Goal: Check status: Check status

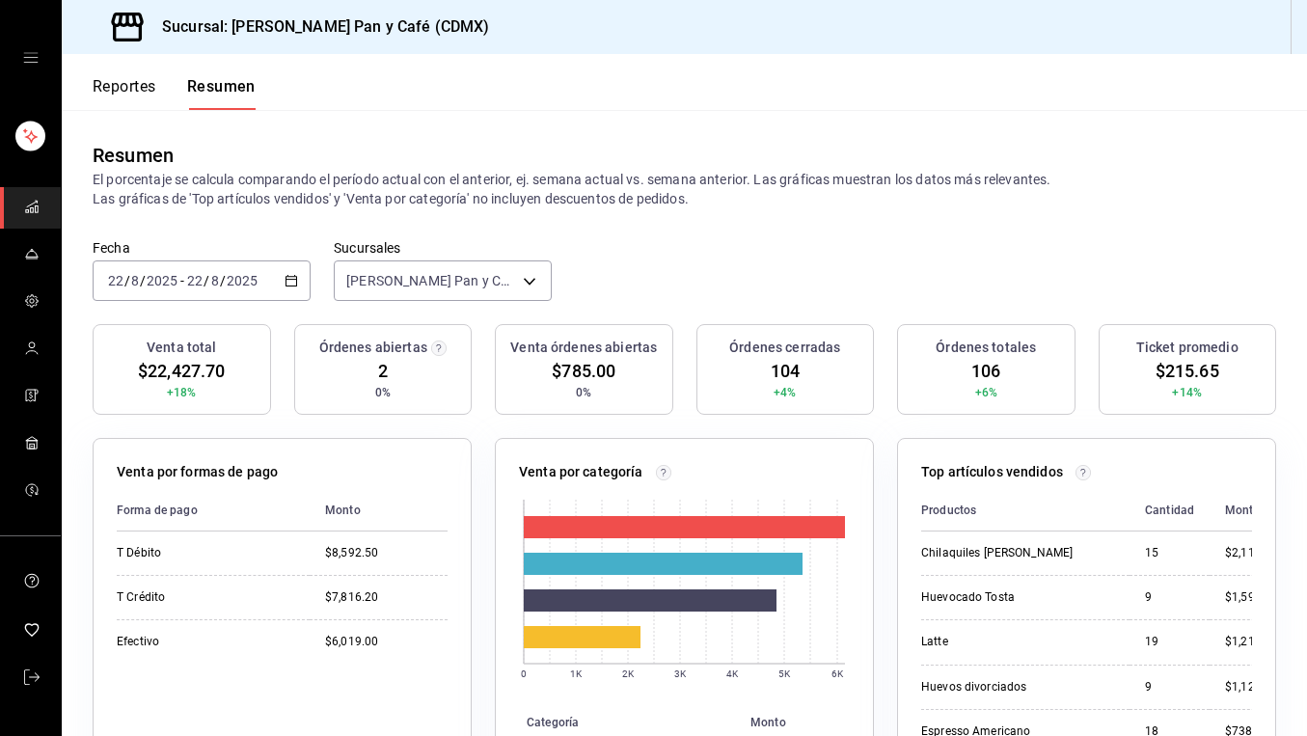
click at [123, 265] on div "[DATE] [DATE] - [DATE] [DATE]" at bounding box center [202, 280] width 218 height 41
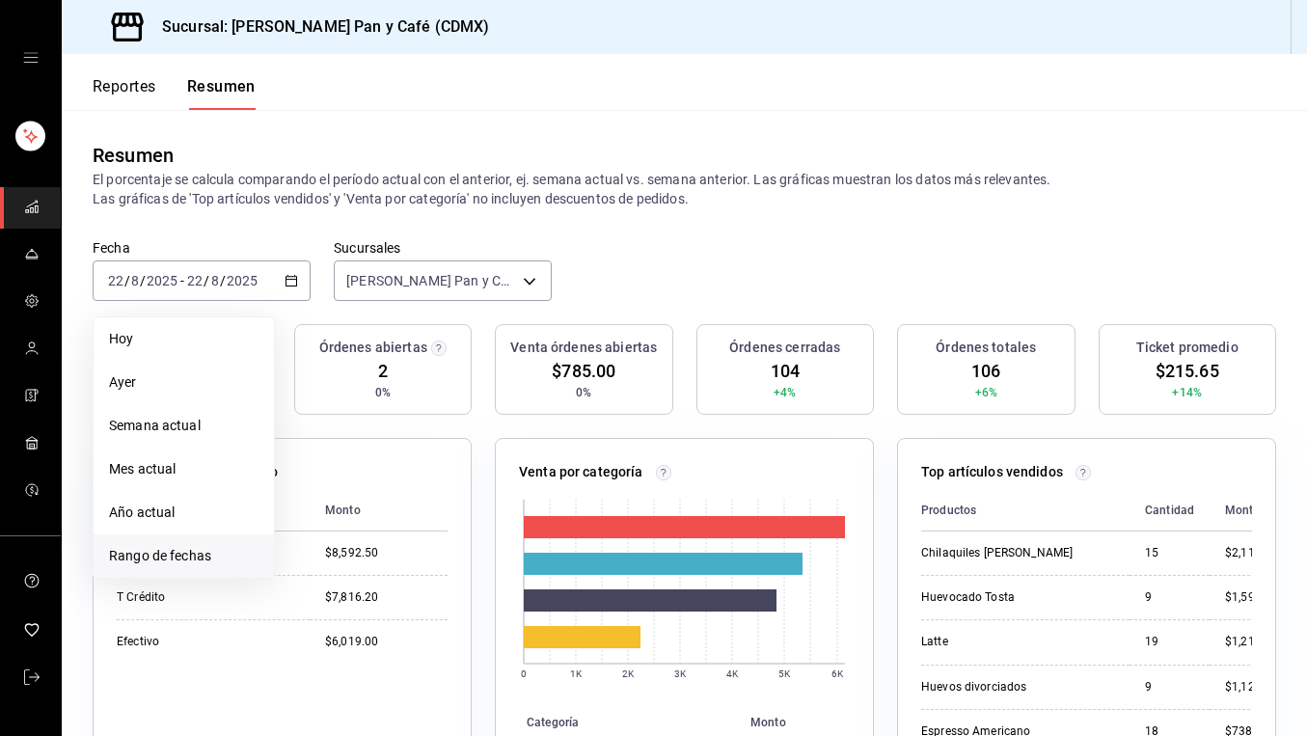
click at [146, 546] on span "Rango de fechas" at bounding box center [184, 556] width 150 height 20
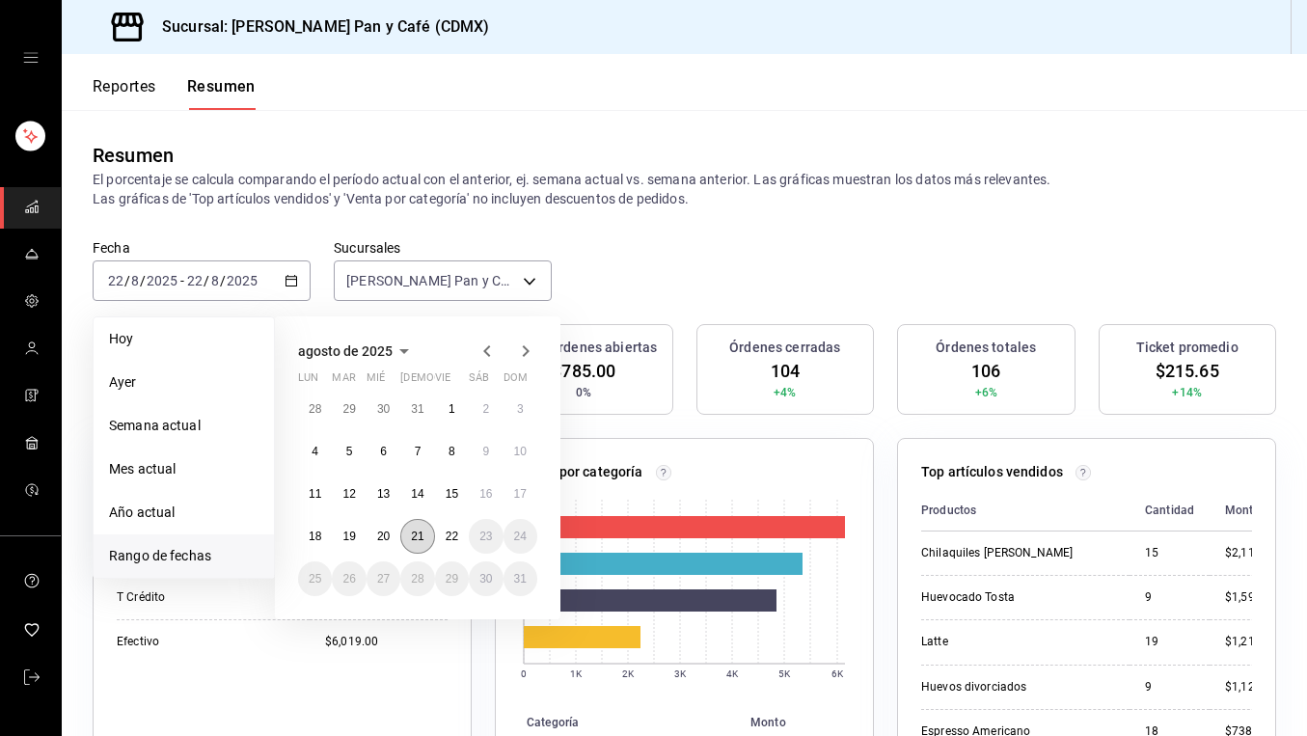
click at [421, 549] on button "21" at bounding box center [417, 536] width 34 height 35
click at [370, 540] on button "20" at bounding box center [384, 536] width 34 height 35
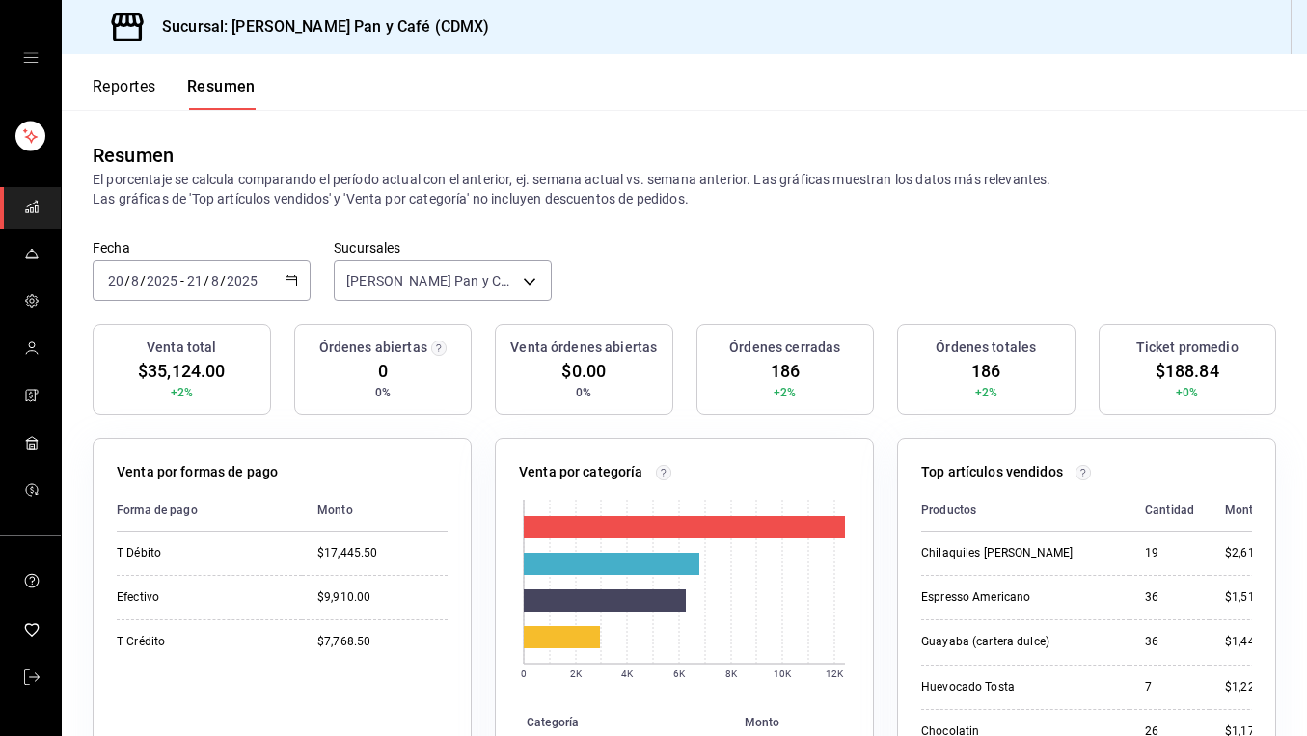
click at [144, 87] on button "Reportes" at bounding box center [125, 93] width 64 height 33
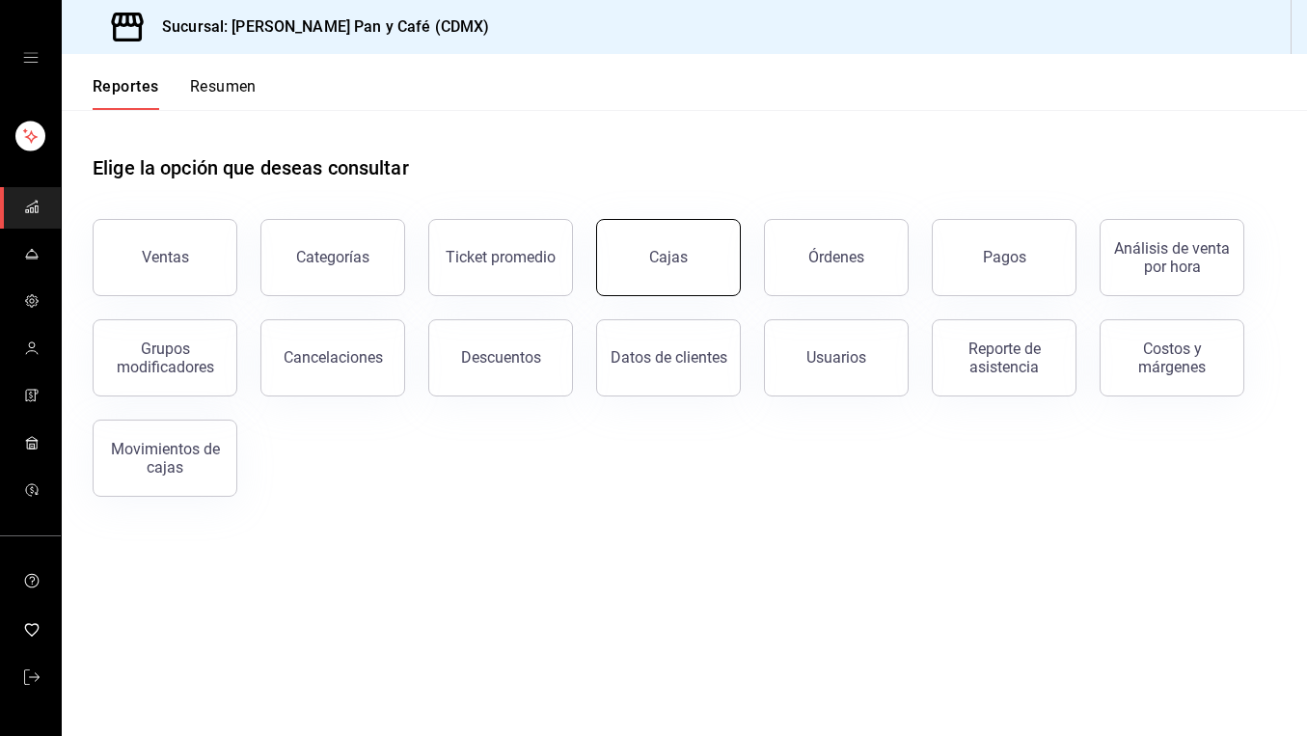
click at [690, 273] on button "Cajas" at bounding box center [668, 257] width 145 height 77
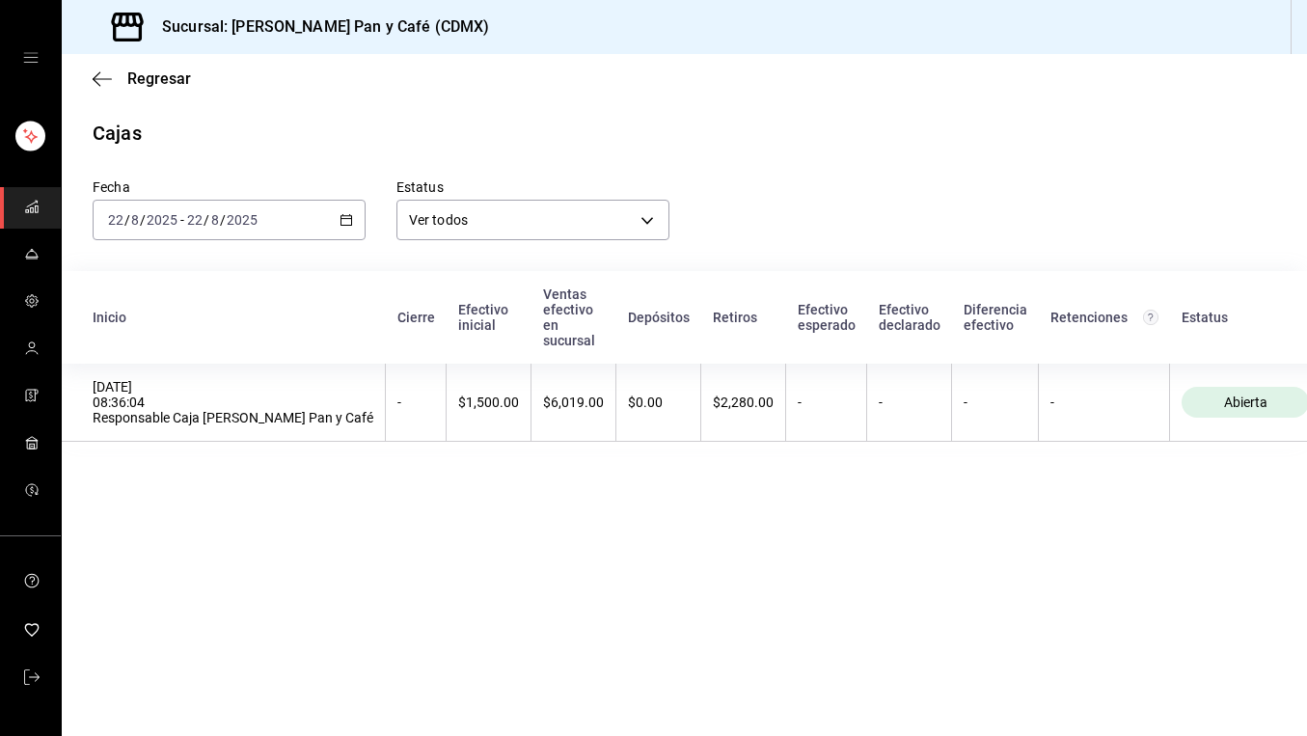
click at [352, 227] on div "2025-08-22 22 / 8 / 2025 - 2025-08-22 22 / 8 / 2025" at bounding box center [229, 220] width 273 height 41
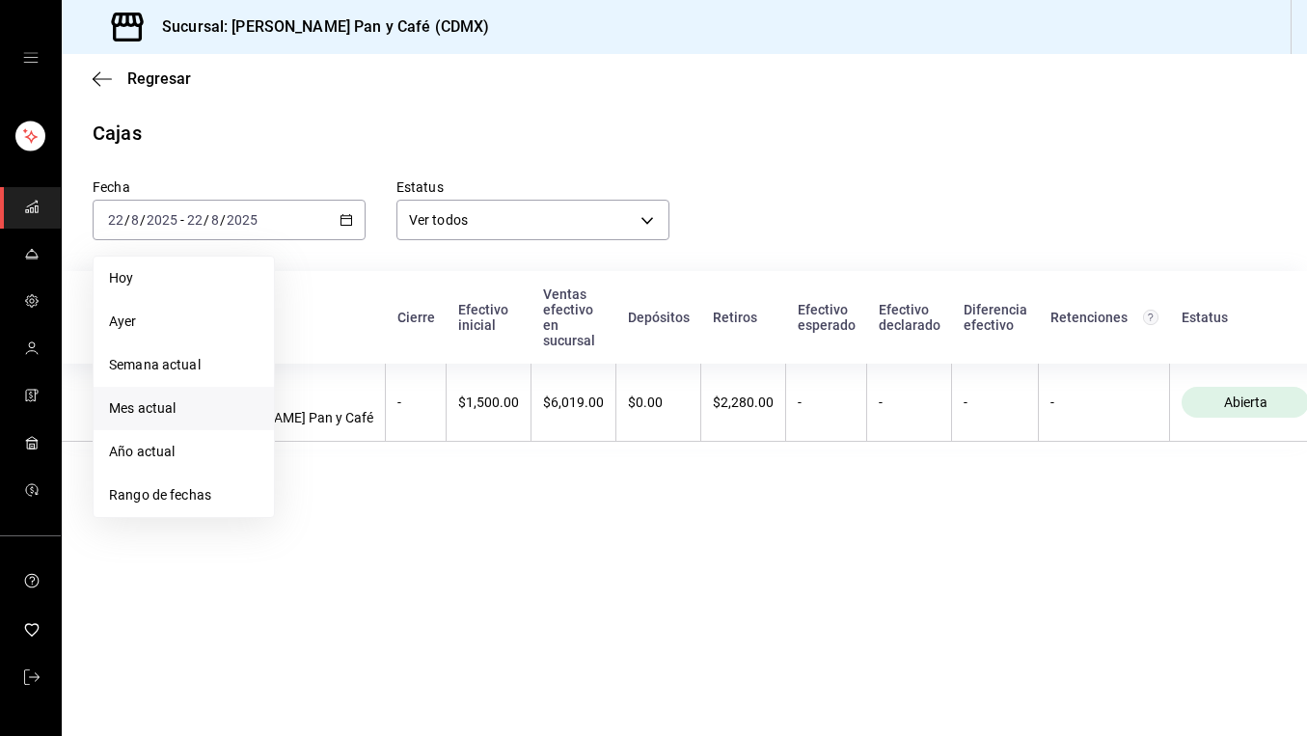
click at [198, 389] on li "Mes actual" at bounding box center [184, 408] width 180 height 43
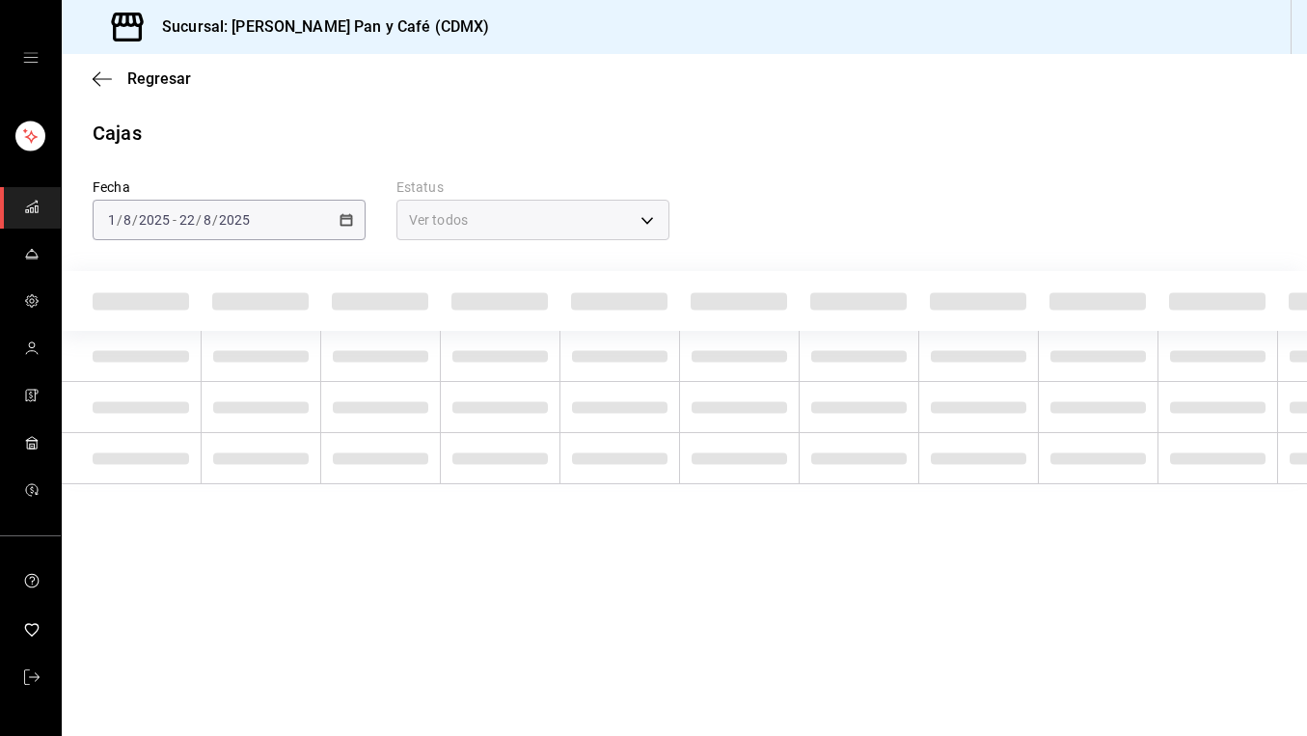
click at [331, 235] on div "2025-08-01 1 / 8 / 2025 - 2025-08-22 22 / 8 / 2025" at bounding box center [229, 220] width 273 height 41
click at [95, 78] on icon "button" at bounding box center [102, 78] width 19 height 1
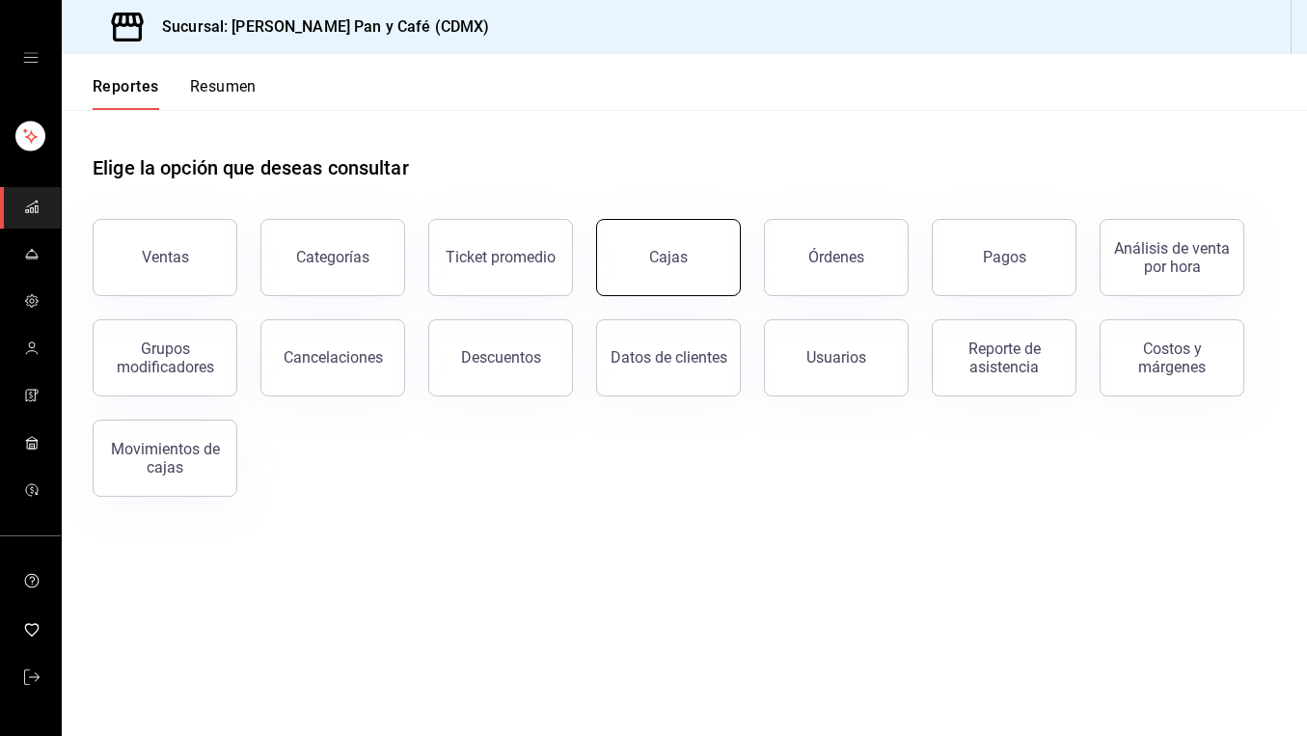
click at [674, 244] on button "Cajas" at bounding box center [668, 257] width 145 height 77
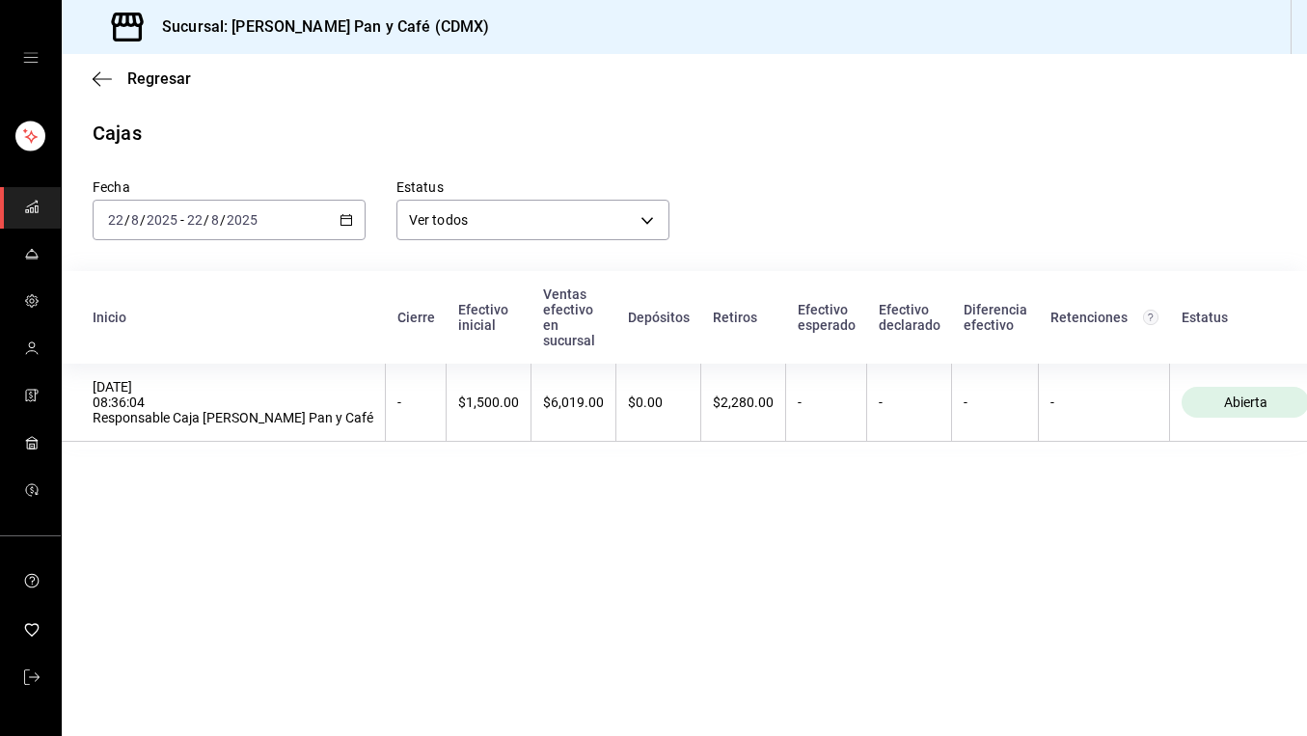
click at [331, 231] on div "2025-08-22 22 / 8 / 2025 - 2025-08-22 22 / 8 / 2025" at bounding box center [229, 220] width 273 height 41
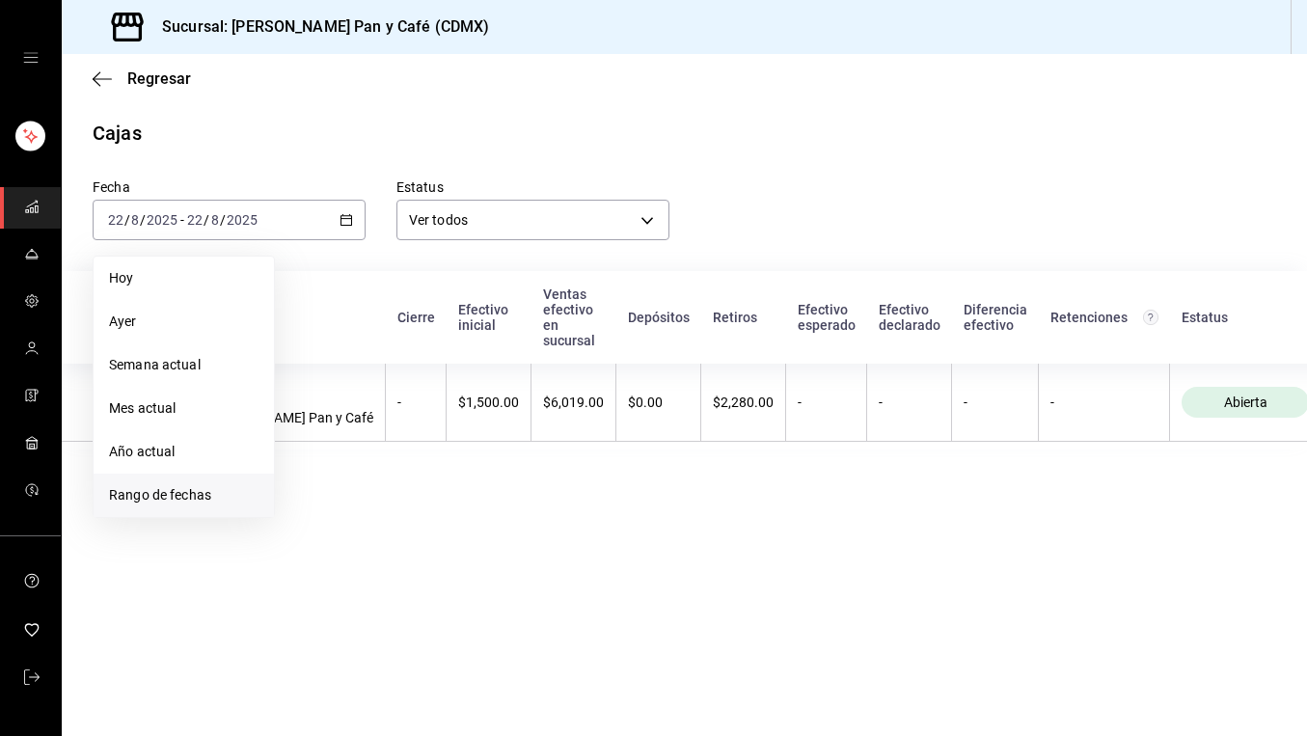
click at [177, 489] on span "Rango de fechas" at bounding box center [184, 495] width 150 height 20
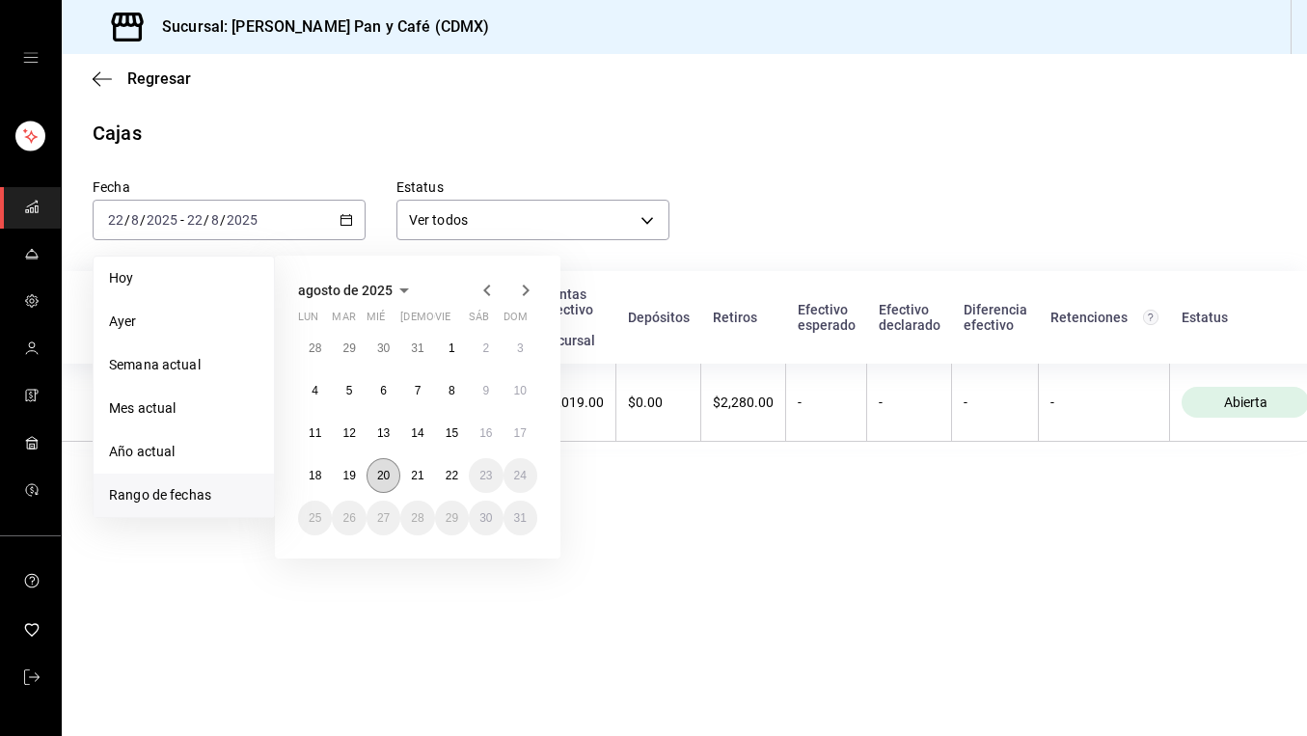
click at [373, 474] on button "20" at bounding box center [384, 475] width 34 height 35
click at [389, 469] on abbr "20" at bounding box center [383, 476] width 13 height 14
